Goal: Find specific page/section: Find specific page/section

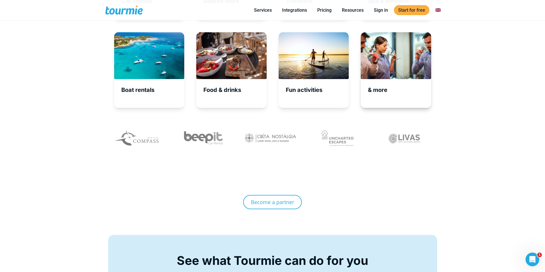
scroll to position [2098, 0]
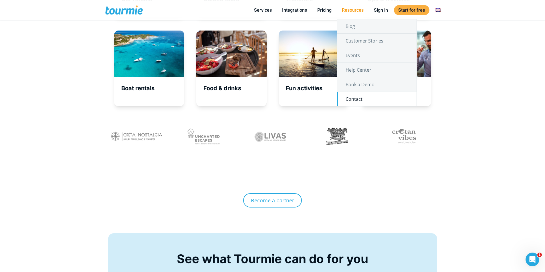
click at [353, 99] on link "Contact" at bounding box center [376, 99] width 79 height 14
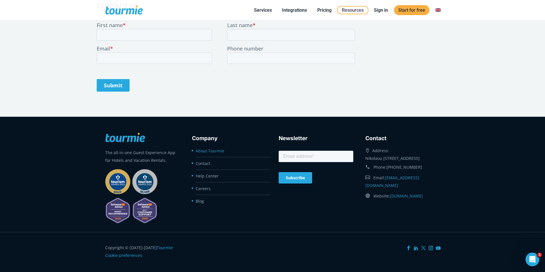
click at [206, 153] on link "About Tourmie" at bounding box center [210, 150] width 29 height 5
